Goal: Information Seeking & Learning: Learn about a topic

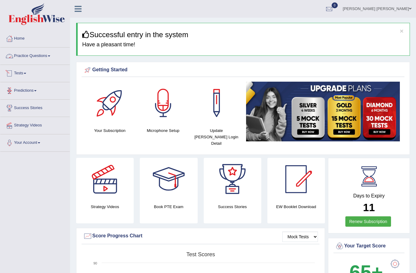
click at [39, 57] on link "Practice Questions" at bounding box center [34, 54] width 69 height 15
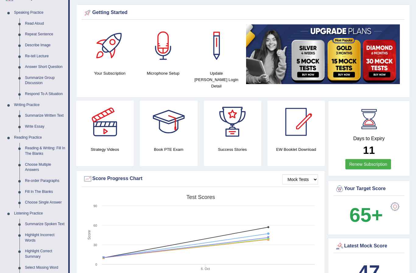
scroll to position [45, 0]
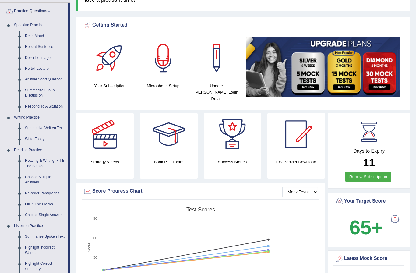
click at [36, 70] on div at bounding box center [208, 136] width 416 height 273
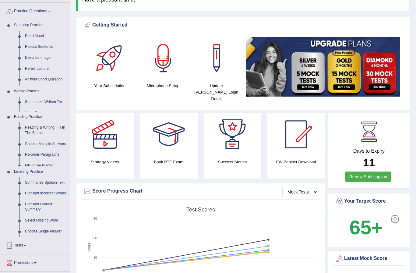
click at [36, 70] on ul "Speaking Practice Read Aloud Repeat Sentence Describe Image Re-tell Lecture Ans…" at bounding box center [34, 128] width 69 height 217
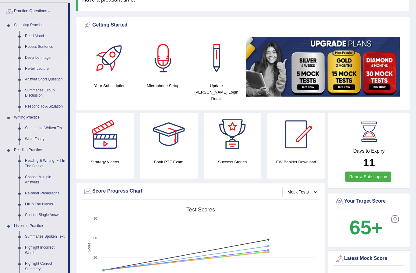
click at [37, 68] on link "Re-tell Lecture" at bounding box center [45, 68] width 46 height 11
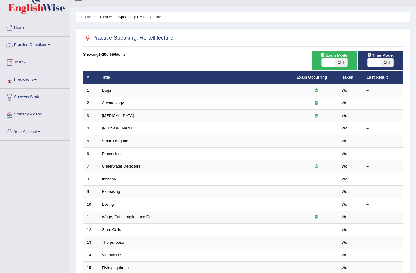
scroll to position [11, 0]
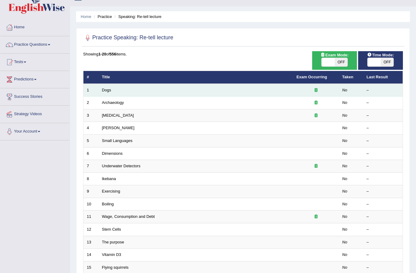
click at [318, 90] on div at bounding box center [315, 90] width 39 height 6
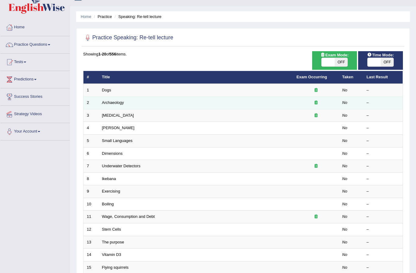
scroll to position [21, 0]
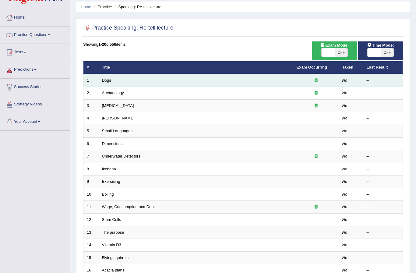
click at [173, 78] on td "Dogs" at bounding box center [196, 80] width 194 height 13
click at [123, 80] on td "Dogs" at bounding box center [196, 80] width 194 height 13
click at [108, 82] on link "Dogs" at bounding box center [106, 80] width 9 height 5
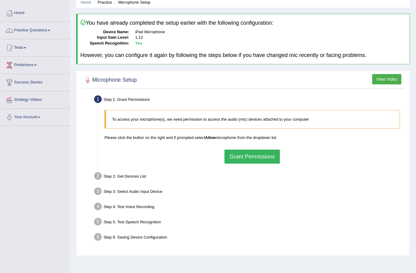
scroll to position [25, 0]
click at [239, 157] on button "Grant Permissions" at bounding box center [251, 157] width 55 height 14
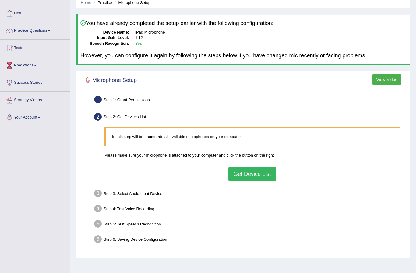
click at [241, 174] on button "Get Device List" at bounding box center [251, 174] width 47 height 14
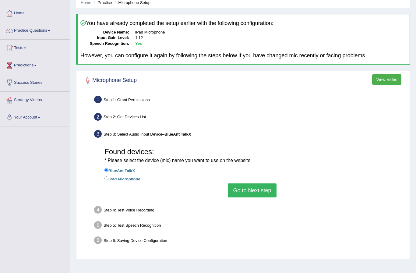
click at [268, 192] on button "Go to Next step" at bounding box center [252, 190] width 48 height 14
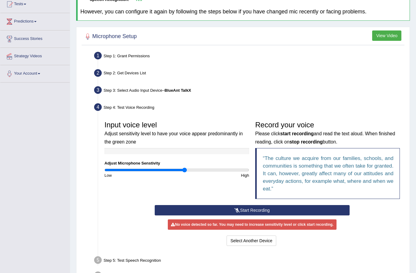
scroll to position [86, 0]
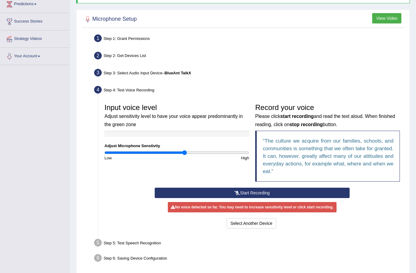
click at [250, 191] on button "Start Recording" at bounding box center [252, 192] width 195 height 10
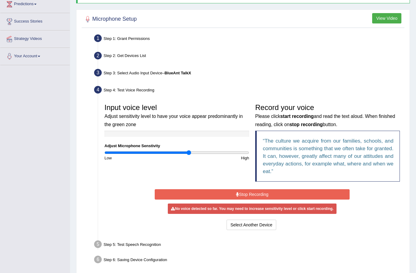
type input "1.18"
click at [188, 153] on input "range" at bounding box center [176, 152] width 145 height 5
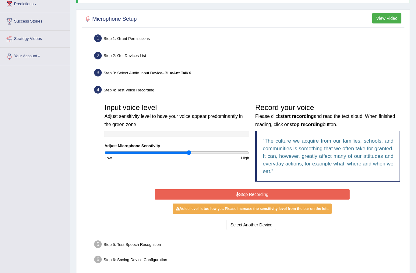
click at [259, 194] on button "Stop Recording" at bounding box center [252, 194] width 195 height 10
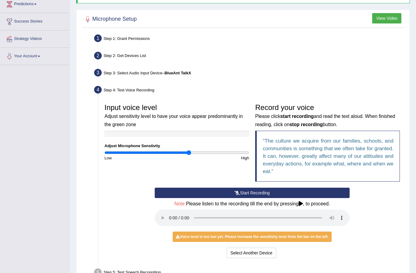
click at [171, 214] on audio at bounding box center [252, 217] width 195 height 16
click at [226, 192] on button "Start Recording" at bounding box center [252, 192] width 195 height 10
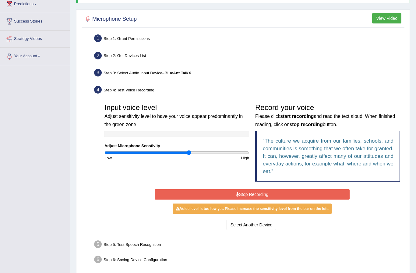
click at [241, 194] on button "Stop Recording" at bounding box center [252, 194] width 195 height 10
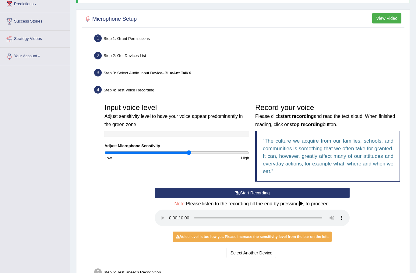
click at [170, 212] on audio at bounding box center [252, 217] width 195 height 16
click at [240, 192] on button "Start Recording" at bounding box center [252, 192] width 195 height 10
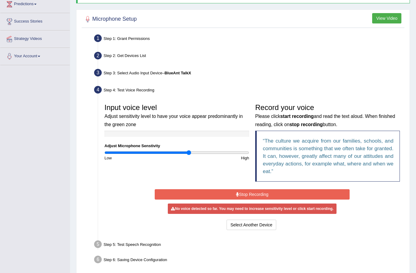
click at [240, 192] on button "Stop Recording" at bounding box center [252, 194] width 195 height 10
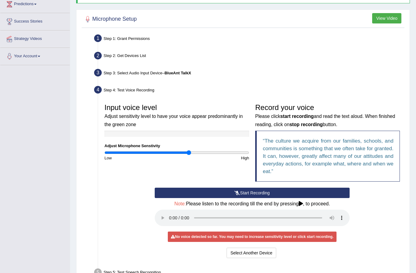
click at [238, 191] on icon at bounding box center [236, 193] width 5 height 4
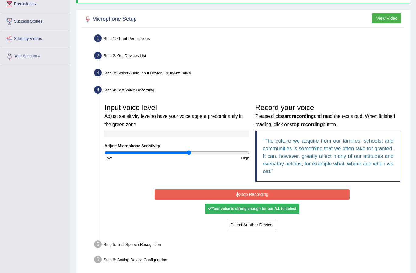
click at [245, 195] on button "Stop Recording" at bounding box center [252, 194] width 195 height 10
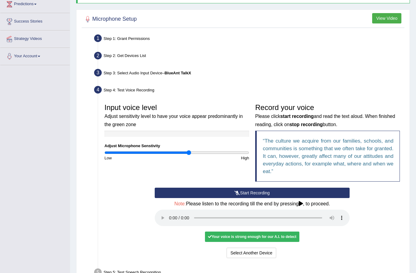
click at [170, 213] on audio at bounding box center [252, 217] width 195 height 16
click at [260, 247] on button "Voice is ok. Go to Next step" at bounding box center [277, 252] width 60 height 10
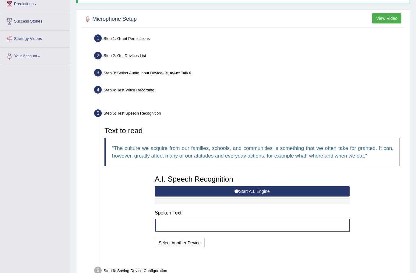
scroll to position [85, 0]
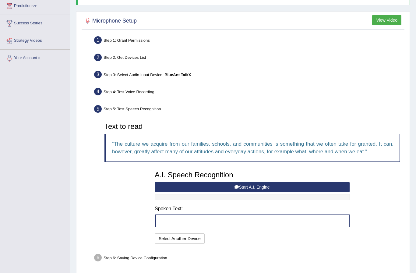
click at [201, 184] on button "Start A.I. Engine" at bounding box center [252, 187] width 195 height 10
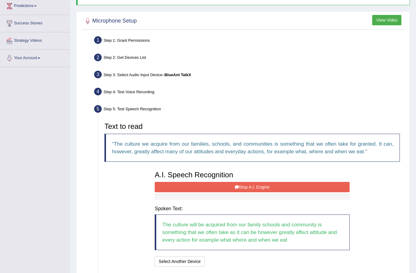
click at [251, 187] on button "Stop A.I. Engine" at bounding box center [252, 187] width 195 height 10
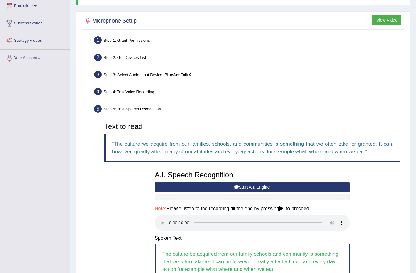
click at [170, 219] on audio at bounding box center [252, 222] width 195 height 16
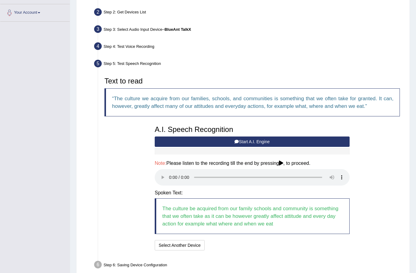
scroll to position [130, 0]
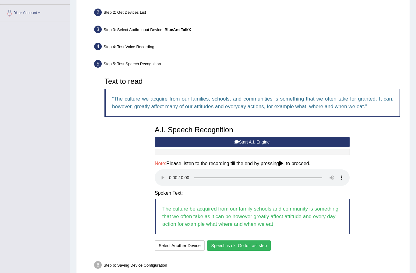
click at [218, 240] on button "Speech is ok. Go to Last step" at bounding box center [239, 245] width 64 height 10
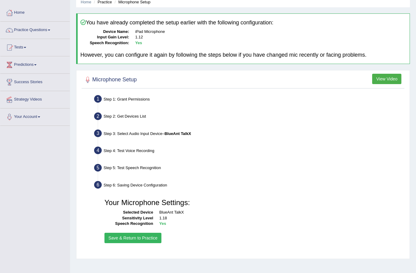
scroll to position [25, 0]
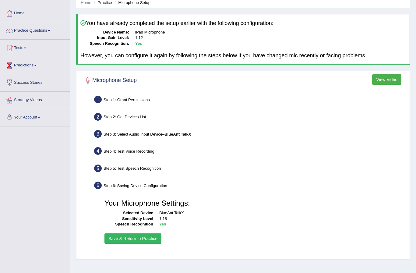
click at [143, 238] on button "Save & Return to Practice" at bounding box center [132, 238] width 57 height 10
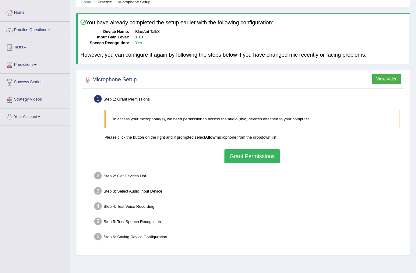
scroll to position [25, 0]
click at [88, 81] on div at bounding box center [87, 80] width 9 height 9
click at [101, 80] on h2 "Microphone Setup" at bounding box center [110, 80] width 54 height 9
click at [25, 9] on link "Home" at bounding box center [34, 12] width 69 height 15
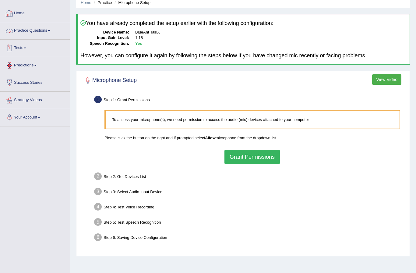
click at [28, 16] on link "Home" at bounding box center [34, 12] width 69 height 15
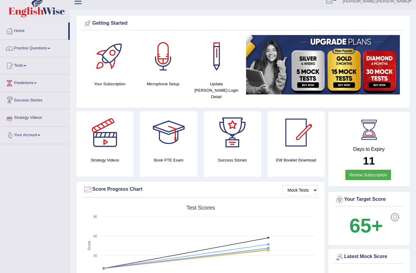
scroll to position [5, 0]
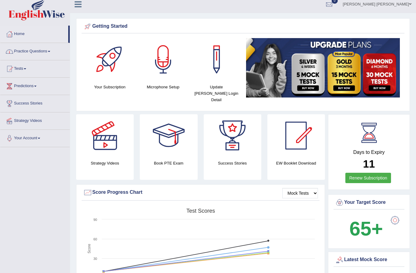
click at [31, 53] on link "Practice Questions" at bounding box center [34, 50] width 69 height 15
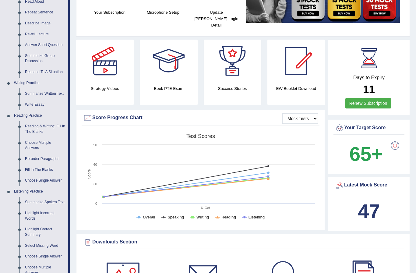
scroll to position [79, 0]
click at [36, 71] on div at bounding box center [208, 136] width 416 height 273
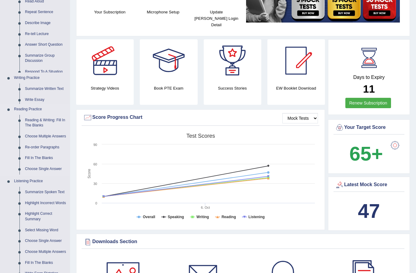
click at [36, 71] on ul "Speaking Practice Read Aloud Repeat Sentence Describe Image Re-tell Lecture Ans…" at bounding box center [34, 137] width 69 height 305
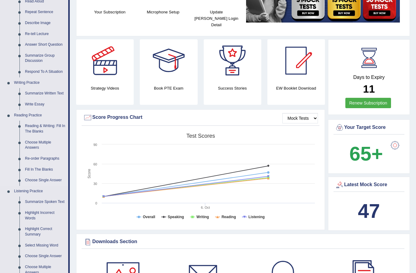
click at [36, 71] on link "Respond To A Situation" at bounding box center [45, 71] width 46 height 11
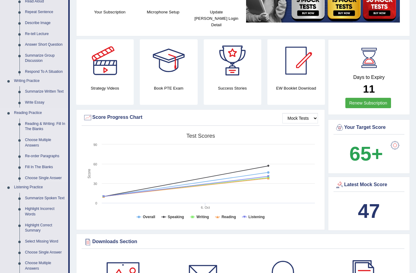
click at [36, 66] on link "Respond To A Situation" at bounding box center [45, 71] width 46 height 11
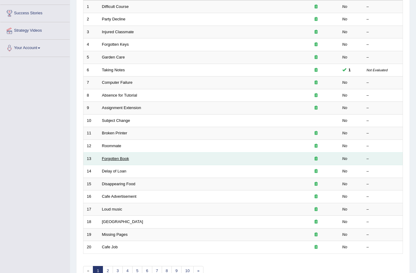
scroll to position [94, 0]
click at [124, 159] on link "Forgotten Book" at bounding box center [115, 159] width 27 height 5
click at [124, 157] on link "Forgotten Book" at bounding box center [115, 159] width 27 height 5
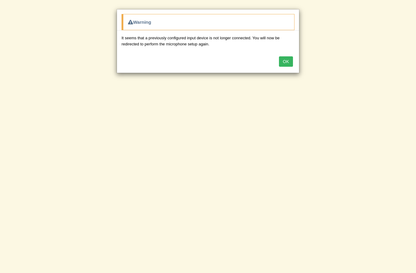
click at [285, 64] on button "OK" at bounding box center [286, 61] width 14 height 10
click at [289, 62] on button "OK" at bounding box center [286, 61] width 14 height 10
click at [288, 64] on button "OK" at bounding box center [286, 61] width 14 height 10
click at [290, 63] on button "OK" at bounding box center [286, 61] width 14 height 10
click at [286, 65] on button "OK" at bounding box center [286, 61] width 14 height 10
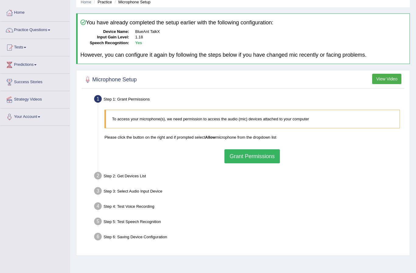
scroll to position [25, 0]
click at [267, 157] on button "Grant Permissions" at bounding box center [251, 157] width 55 height 14
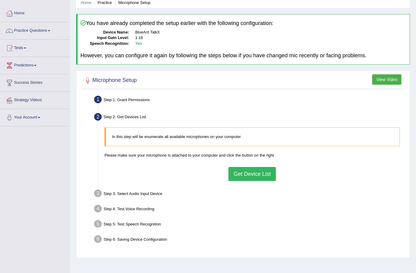
click at [248, 175] on button "Get Device List" at bounding box center [251, 174] width 47 height 14
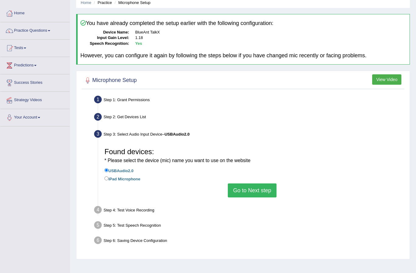
click at [271, 194] on button "Go to Next step" at bounding box center [252, 190] width 48 height 14
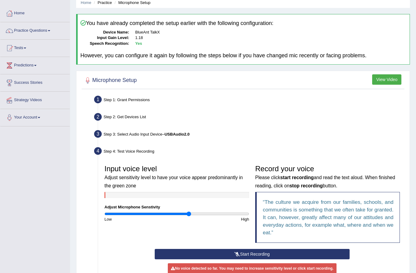
scroll to position [18, 0]
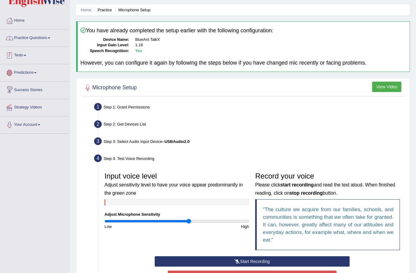
click at [51, 39] on link "Practice Questions" at bounding box center [34, 37] width 69 height 15
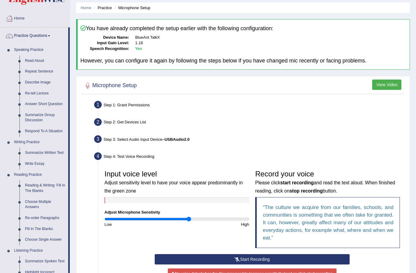
scroll to position [20, 0]
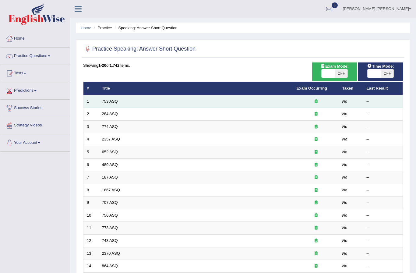
click at [166, 103] on td "753 ASQ" at bounding box center [196, 101] width 194 height 13
click at [113, 102] on link "753 ASQ" at bounding box center [110, 101] width 16 height 5
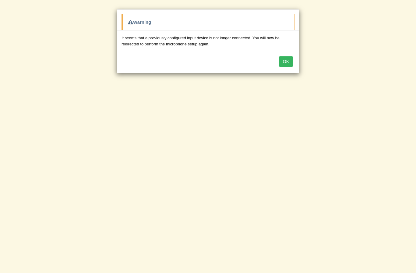
click at [287, 61] on button "OK" at bounding box center [286, 61] width 14 height 10
click at [281, 63] on button "OK" at bounding box center [286, 61] width 14 height 10
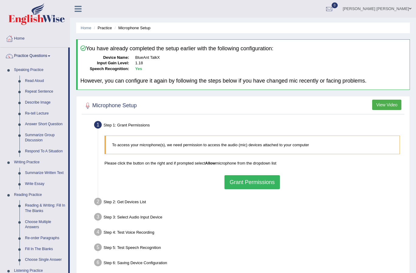
click at [46, 171] on div at bounding box center [208, 136] width 416 height 273
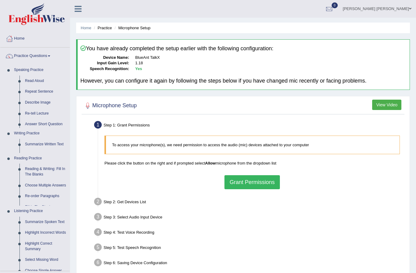
click at [46, 171] on ul "Home Practice Questions Speaking Practice Read Aloud Repeat Sentence Describe I…" at bounding box center [34, 193] width 69 height 327
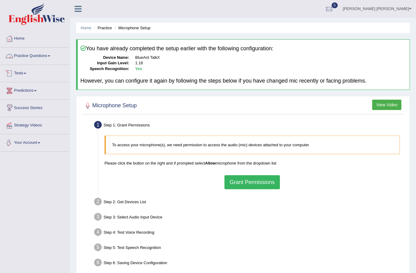
click at [54, 58] on link "Practice Questions" at bounding box center [34, 54] width 69 height 15
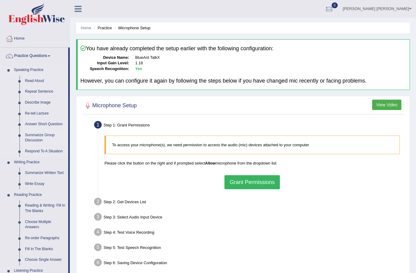
click at [38, 135] on div at bounding box center [208, 136] width 416 height 273
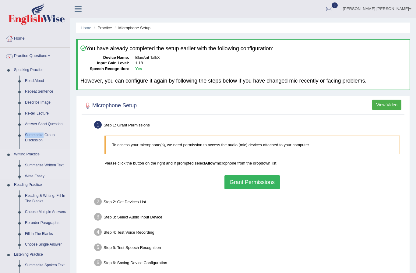
click at [38, 135] on ul "Speaking Practice Read Aloud Repeat Sentence Describe Image Re-tell Lecture Ans…" at bounding box center [34, 211] width 69 height 292
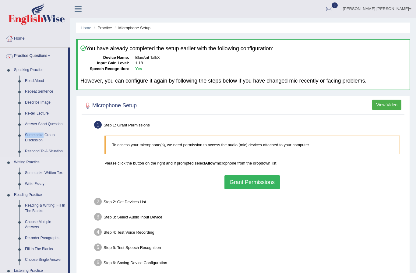
click at [38, 135] on link "Summarize Group Discussion" at bounding box center [45, 138] width 46 height 16
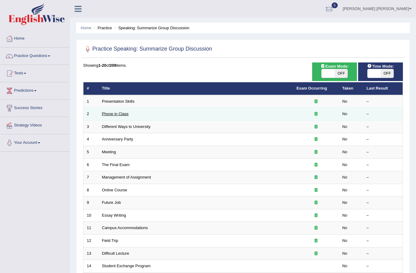
click at [119, 115] on link "Phone in Class" at bounding box center [115, 113] width 26 height 5
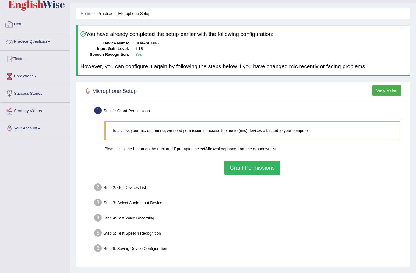
click at [21, 26] on link "Home" at bounding box center [34, 23] width 69 height 15
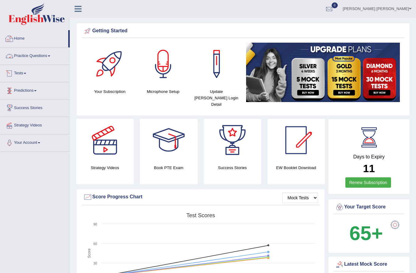
click at [36, 40] on link "Home" at bounding box center [34, 37] width 68 height 15
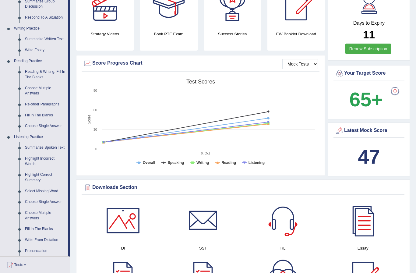
scroll to position [145, 0]
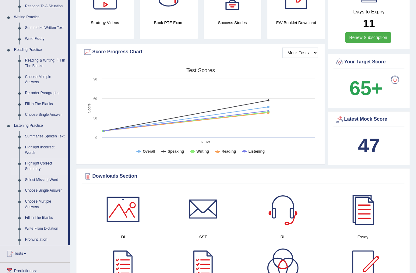
click at [33, 166] on div at bounding box center [208, 136] width 416 height 273
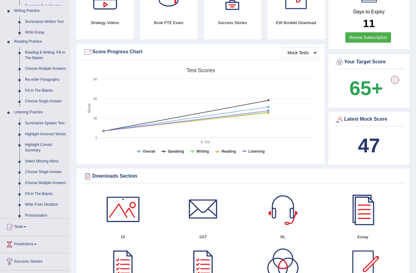
click at [33, 166] on ul "Home Practice Questions Speaking Practice Read Aloud Repeat Sentence Describe I…" at bounding box center [34, 95] width 69 height 420
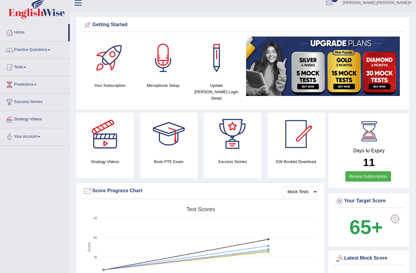
scroll to position [0, 0]
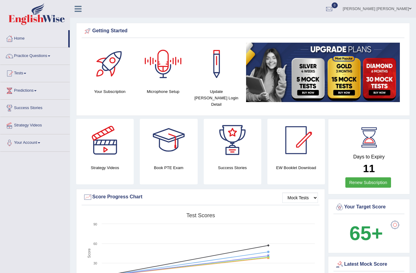
click at [164, 69] on div at bounding box center [163, 64] width 43 height 43
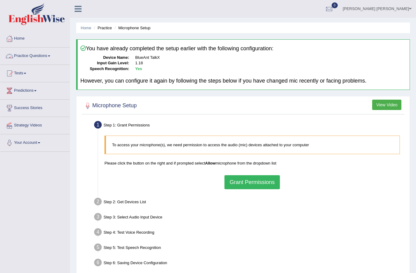
click at [35, 55] on link "Practice Questions" at bounding box center [34, 54] width 69 height 15
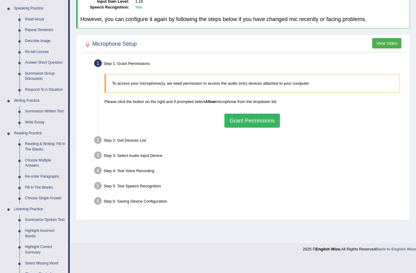
scroll to position [75, 0]
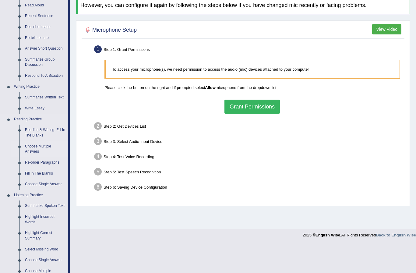
click at [37, 145] on div at bounding box center [208, 136] width 416 height 273
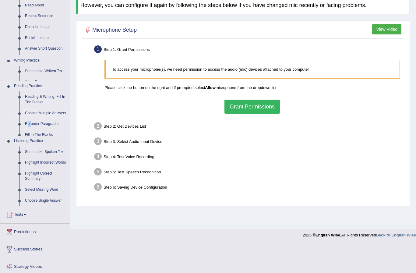
drag, startPoint x: 37, startPoint y: 145, endPoint x: 37, endPoint y: 117, distance: 27.7
click at [37, 129] on link "Re-order Paragraphs" at bounding box center [45, 123] width 47 height 11
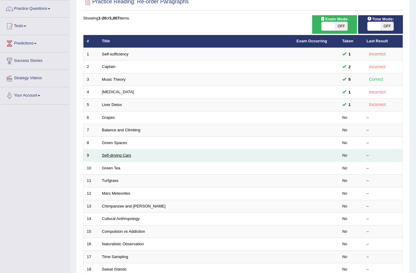
scroll to position [48, 0]
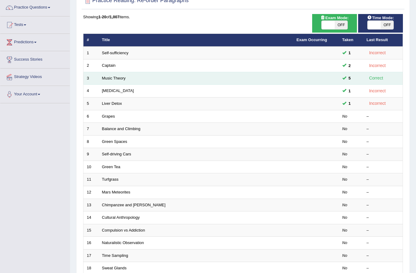
click at [139, 79] on td "Music Theory" at bounding box center [196, 78] width 194 height 13
click at [114, 77] on link "Music Theory" at bounding box center [114, 78] width 24 height 5
drag, startPoint x: 114, startPoint y: 77, endPoint x: 114, endPoint y: 58, distance: 18.9
click at [114, 76] on link "Music Theory" at bounding box center [114, 78] width 24 height 5
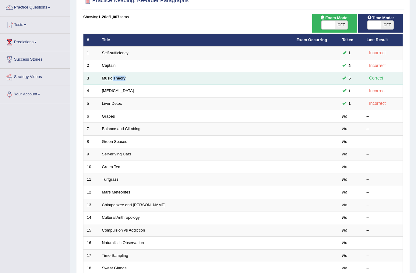
scroll to position [68, 0]
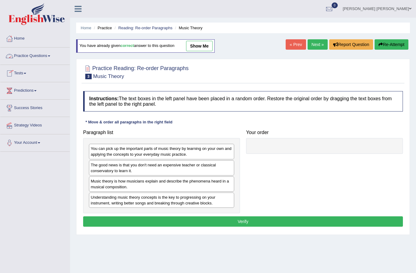
click at [51, 55] on link "Practice Questions" at bounding box center [34, 54] width 69 height 15
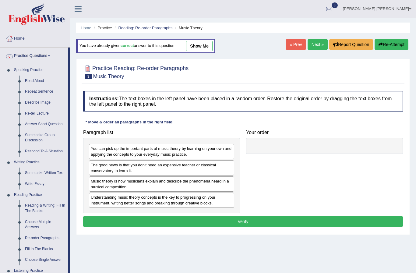
click at [37, 123] on div at bounding box center [208, 136] width 416 height 273
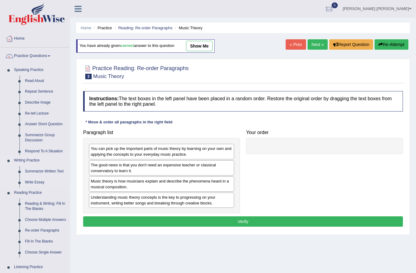
click at [37, 123] on link "Answer Short Question" at bounding box center [45, 124] width 47 height 11
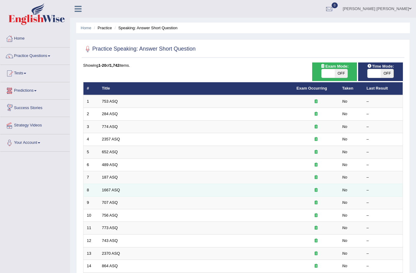
click at [130, 184] on td "1667 ASQ" at bounding box center [196, 190] width 194 height 13
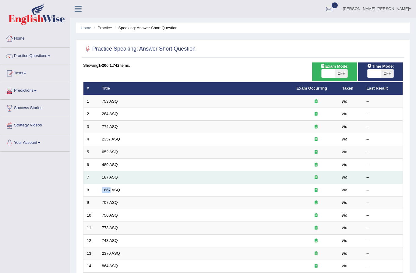
click at [110, 176] on link "187 ASQ" at bounding box center [110, 177] width 16 height 5
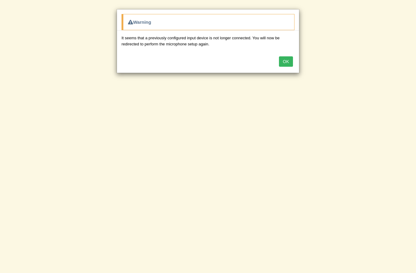
click at [284, 60] on button "OK" at bounding box center [286, 61] width 14 height 10
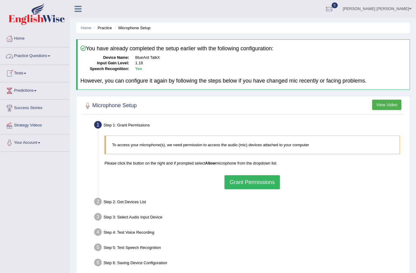
click at [30, 60] on link "Practice Questions" at bounding box center [34, 54] width 69 height 15
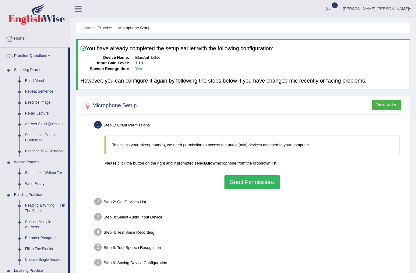
click at [34, 149] on div at bounding box center [208, 136] width 416 height 273
click at [34, 157] on li "Writing Practice Summarize Written Text Write Essay" at bounding box center [34, 173] width 68 height 33
click at [34, 149] on link "Respond To A Situation" at bounding box center [45, 151] width 46 height 11
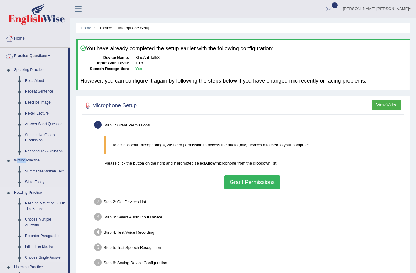
click at [34, 149] on link "Respond To A Situation" at bounding box center [45, 151] width 46 height 11
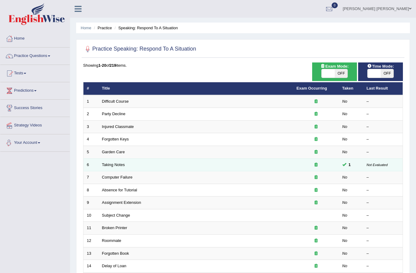
click at [3, 204] on div "Toggle navigation Home Practice Questions Speaking Practice Read Aloud Repeat S…" at bounding box center [208, 200] width 416 height 400
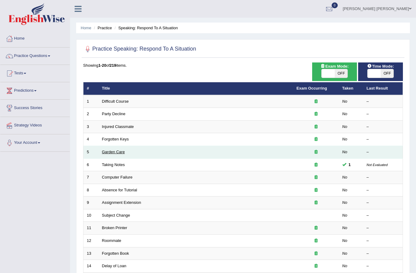
click at [110, 151] on link "Garden Care" at bounding box center [113, 151] width 23 height 5
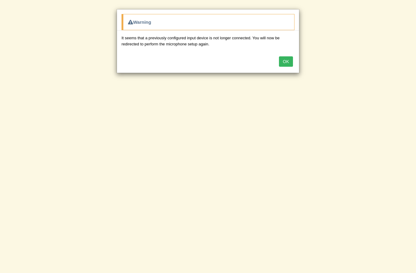
click at [286, 60] on button "OK" at bounding box center [286, 61] width 14 height 10
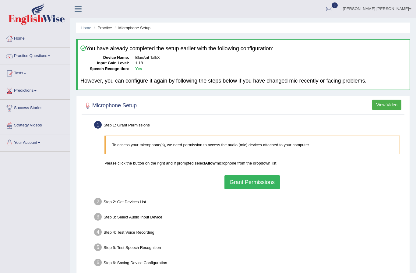
click at [42, 57] on link "Practice Questions" at bounding box center [34, 54] width 69 height 15
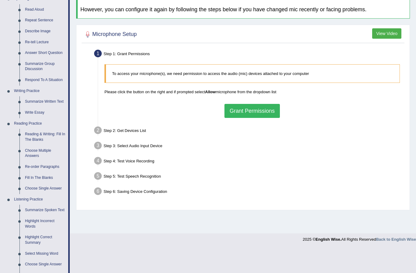
scroll to position [74, 0]
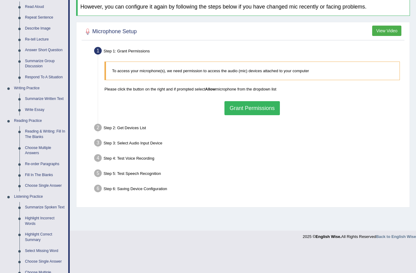
click at [43, 132] on div at bounding box center [208, 136] width 416 height 273
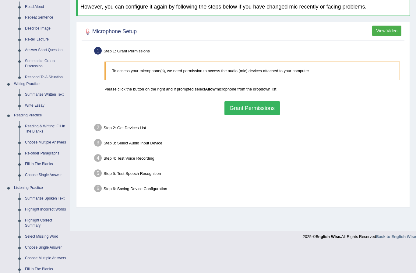
click at [43, 132] on ul "Reading & Writing: Fill In The Blanks Choose Multiple Answers Re-order Paragrap…" at bounding box center [40, 151] width 58 height 61
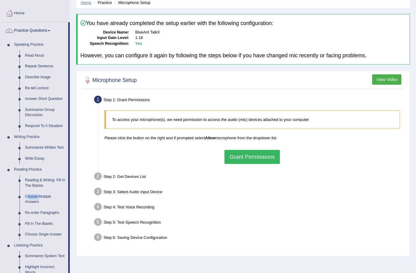
click at [88, 4] on link "Home" at bounding box center [86, 2] width 11 height 5
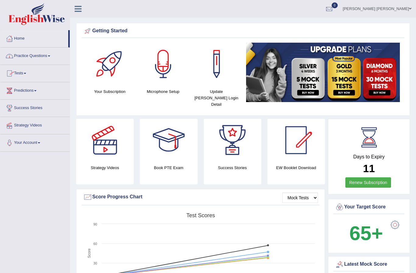
click at [30, 58] on link "Practice Questions" at bounding box center [34, 54] width 69 height 15
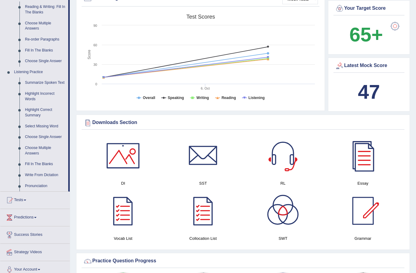
scroll to position [199, 0]
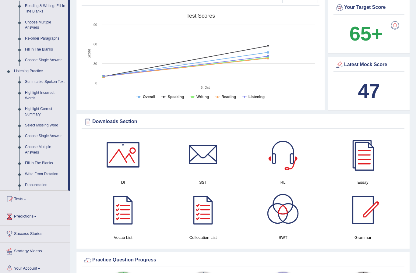
click at [34, 184] on div at bounding box center [208, 136] width 416 height 273
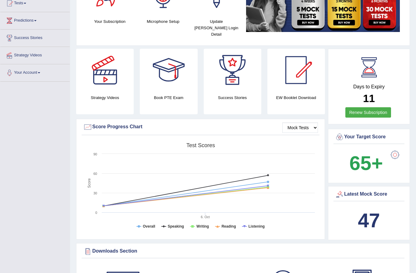
scroll to position [0, 0]
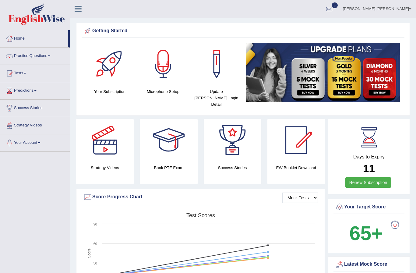
click at [52, 58] on link "Practice Questions" at bounding box center [34, 54] width 69 height 15
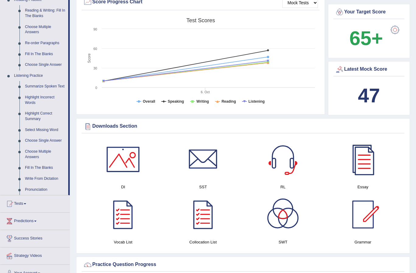
scroll to position [195, 0]
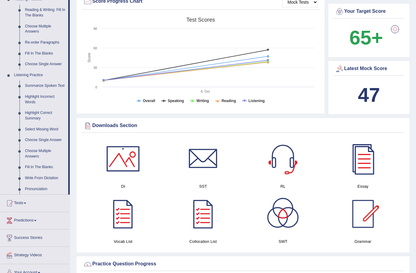
click at [43, 176] on div at bounding box center [208, 136] width 416 height 273
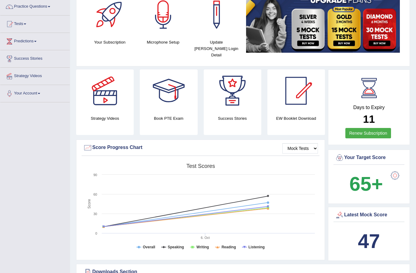
scroll to position [0, 0]
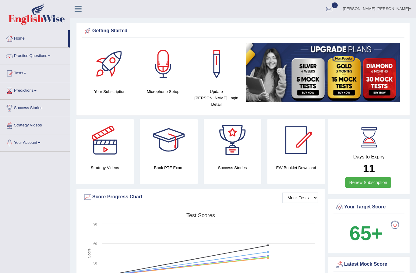
click at [40, 56] on link "Practice Questions" at bounding box center [34, 54] width 69 height 15
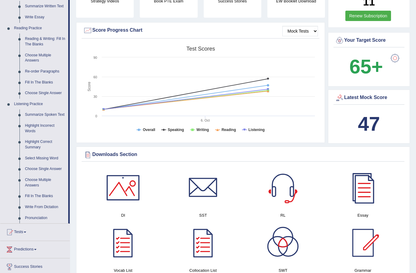
scroll to position [173, 0]
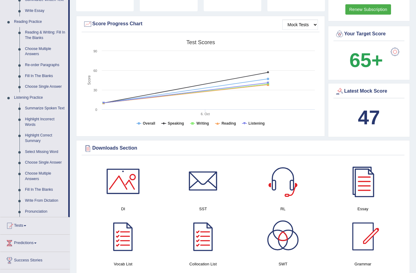
click at [35, 200] on div at bounding box center [208, 136] width 416 height 273
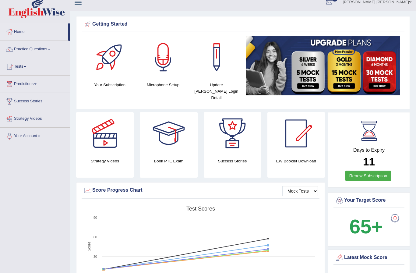
scroll to position [0, 0]
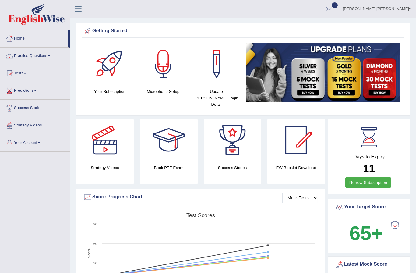
click at [30, 54] on link "Practice Questions" at bounding box center [34, 54] width 69 height 15
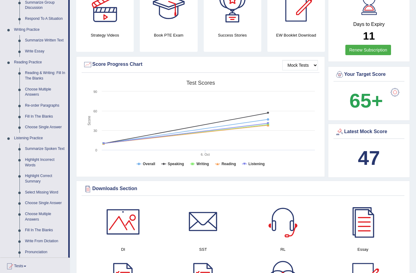
scroll to position [142, 0]
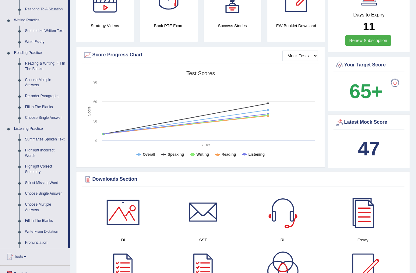
click at [41, 241] on div at bounding box center [208, 136] width 416 height 273
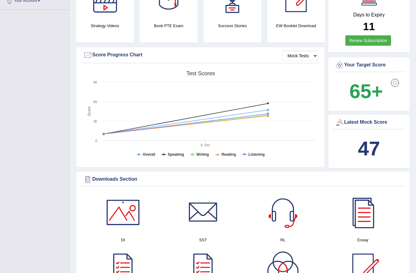
click at [58, 3] on link "Your Account" at bounding box center [34, -1] width 69 height 15
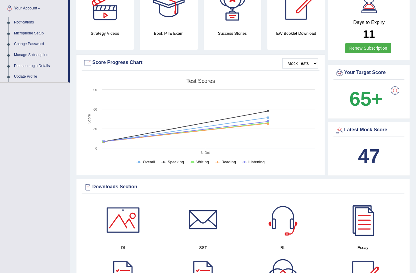
click at [43, 9] on div at bounding box center [208, 136] width 416 height 273
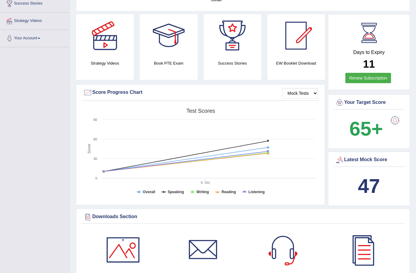
scroll to position [0, 0]
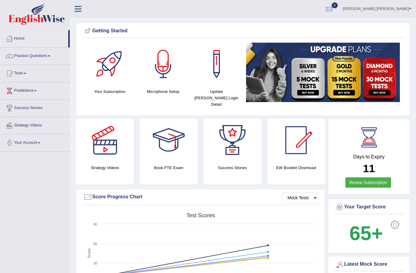
click at [23, 55] on link "Practice Questions" at bounding box center [34, 54] width 69 height 15
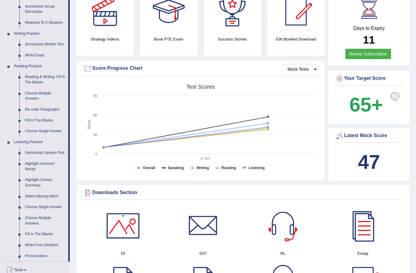
scroll to position [142, 0]
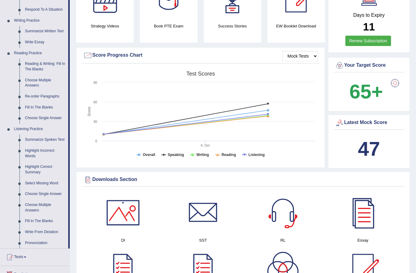
click at [35, 241] on div at bounding box center [208, 136] width 416 height 273
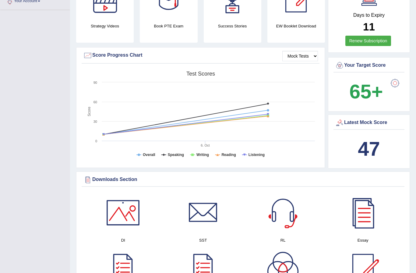
click at [48, 5] on link "Your Account" at bounding box center [34, 0] width 69 height 15
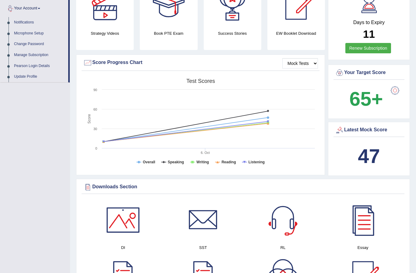
click at [47, 6] on div at bounding box center [208, 136] width 416 height 273
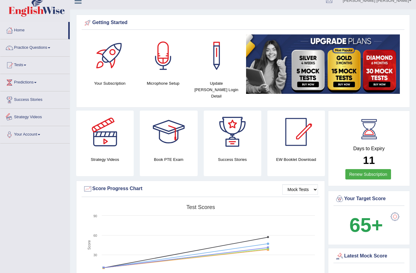
scroll to position [0, 0]
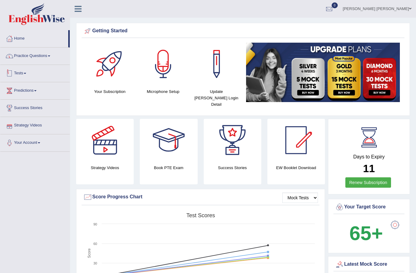
click at [36, 55] on link "Practice Questions" at bounding box center [34, 54] width 69 height 15
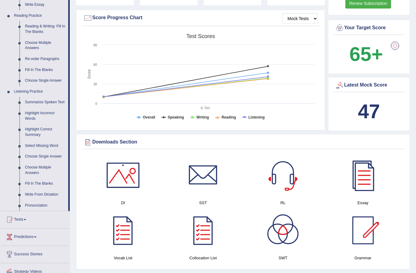
scroll to position [188, 0]
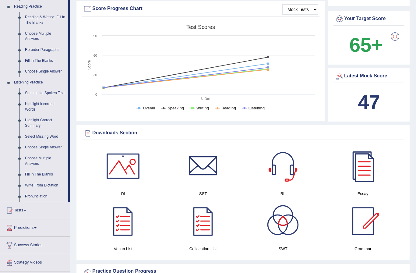
click at [34, 196] on div at bounding box center [208, 136] width 416 height 273
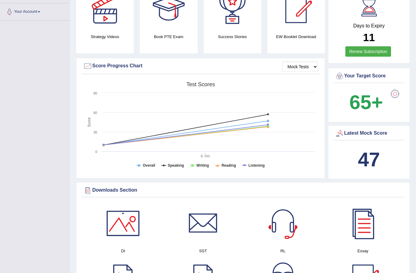
scroll to position [0, 0]
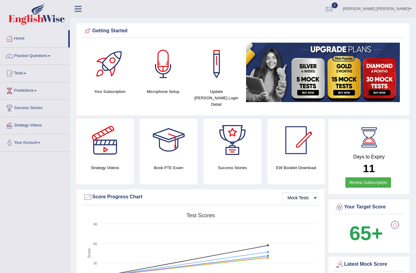
click at [52, 48] on link "Practice Questions" at bounding box center [34, 54] width 69 height 15
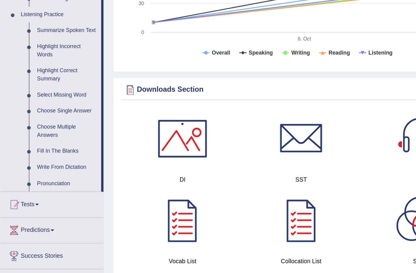
scroll to position [187, 0]
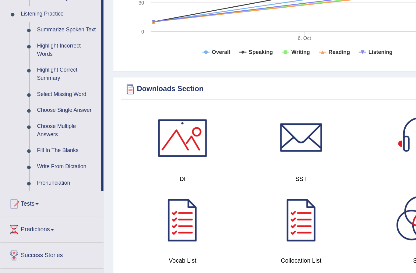
click at [38, 121] on div at bounding box center [208, 136] width 416 height 273
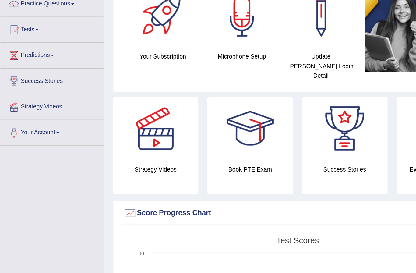
scroll to position [54, 0]
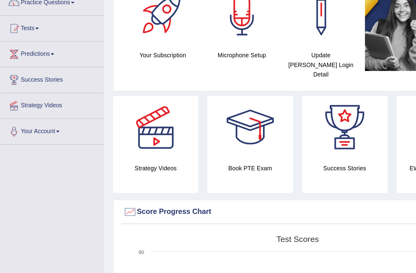
click at [27, 7] on link "Practice Questions" at bounding box center [34, 0] width 69 height 15
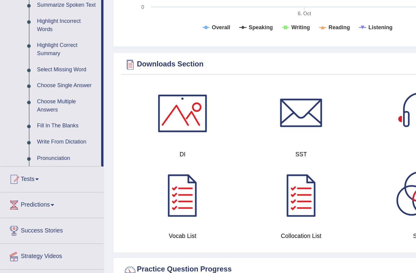
scroll to position [209, 0]
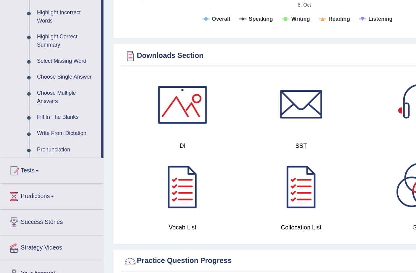
click at [29, 88] on div at bounding box center [208, 136] width 416 height 273
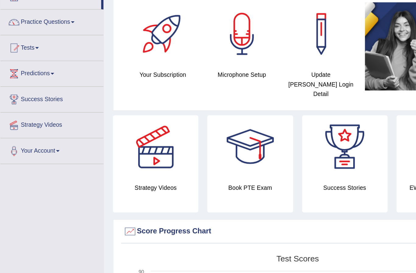
scroll to position [0, 0]
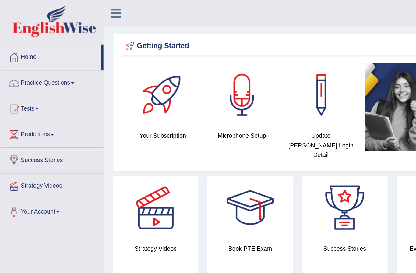
click at [62, 57] on link "Practice Questions" at bounding box center [34, 54] width 69 height 15
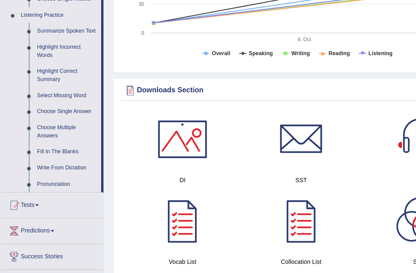
scroll to position [186, 0]
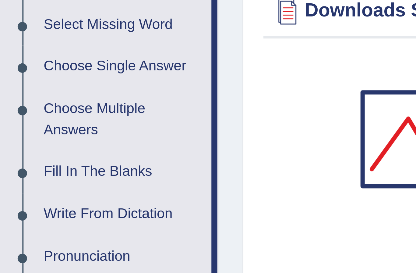
click at [39, 54] on div at bounding box center [208, 136] width 416 height 273
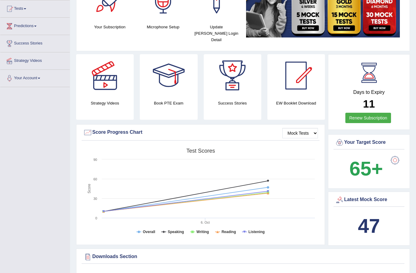
scroll to position [0, 0]
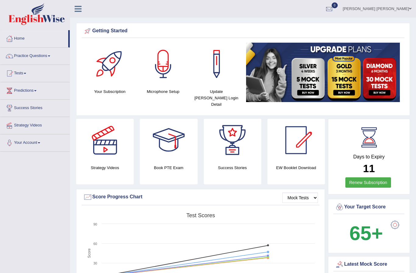
click at [41, 57] on link "Practice Questions" at bounding box center [34, 54] width 69 height 15
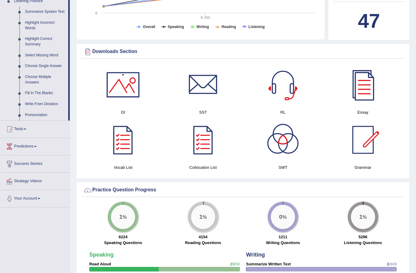
scroll to position [271, 0]
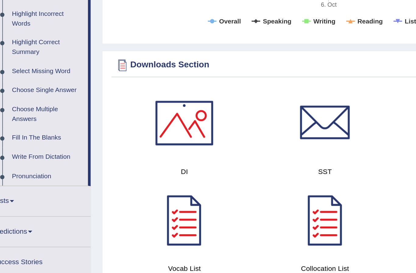
click at [32, 40] on div at bounding box center [208, 136] width 416 height 273
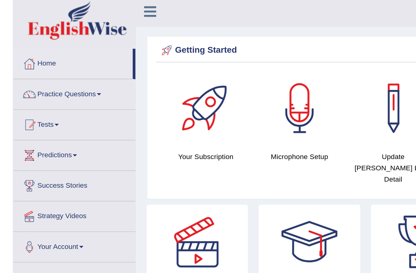
scroll to position [0, 0]
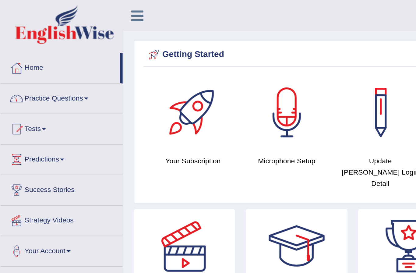
click at [53, 55] on link "Practice Questions" at bounding box center [34, 54] width 69 height 15
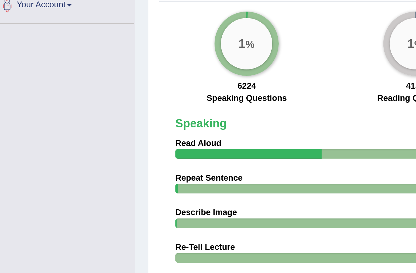
scroll to position [339, 0]
